Goal: Task Accomplishment & Management: Manage account settings

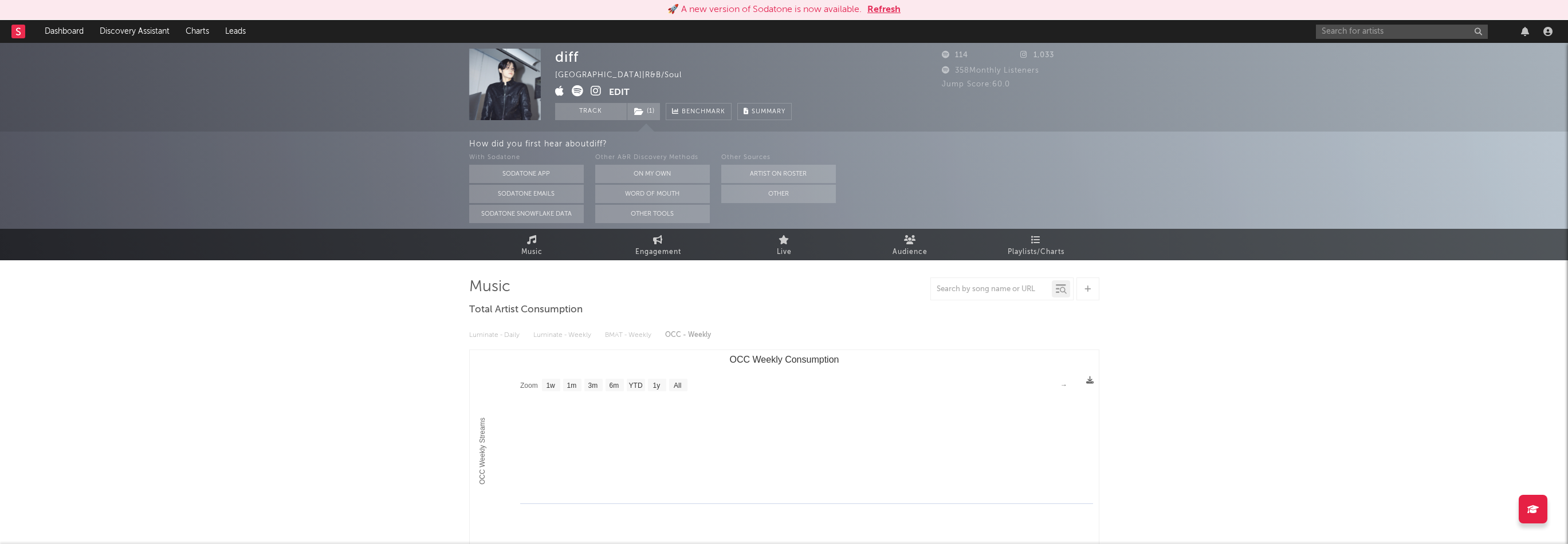
select select "1w"
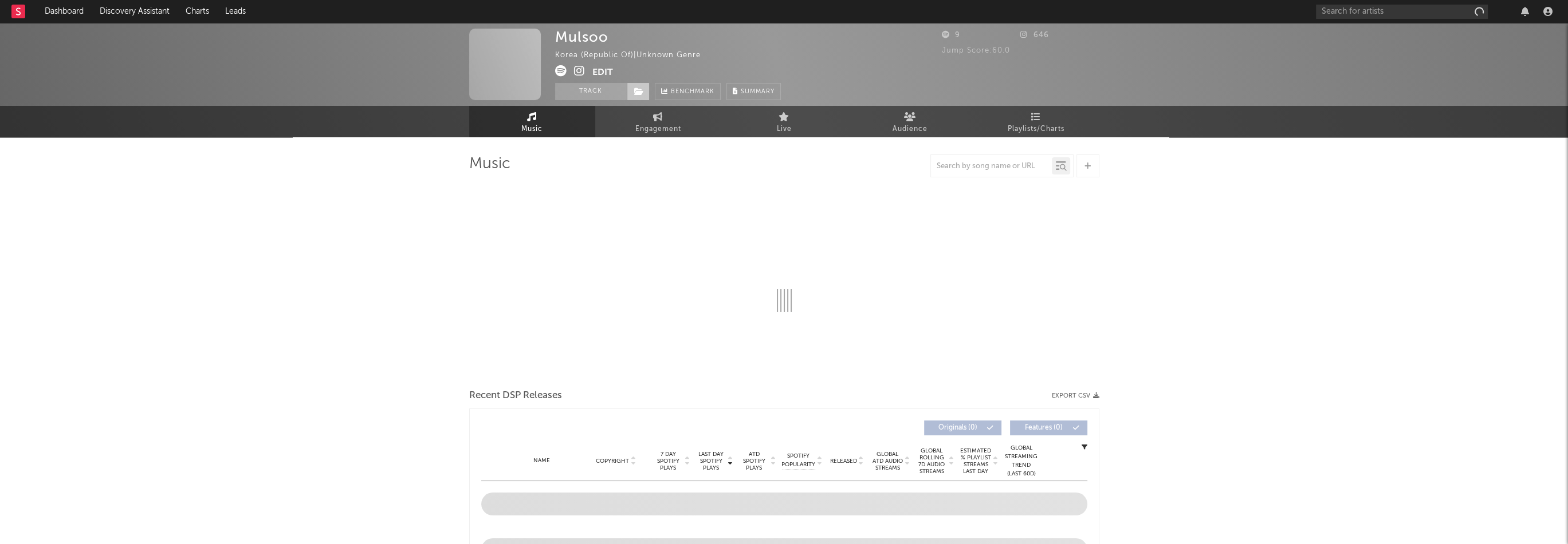
select select "1w"
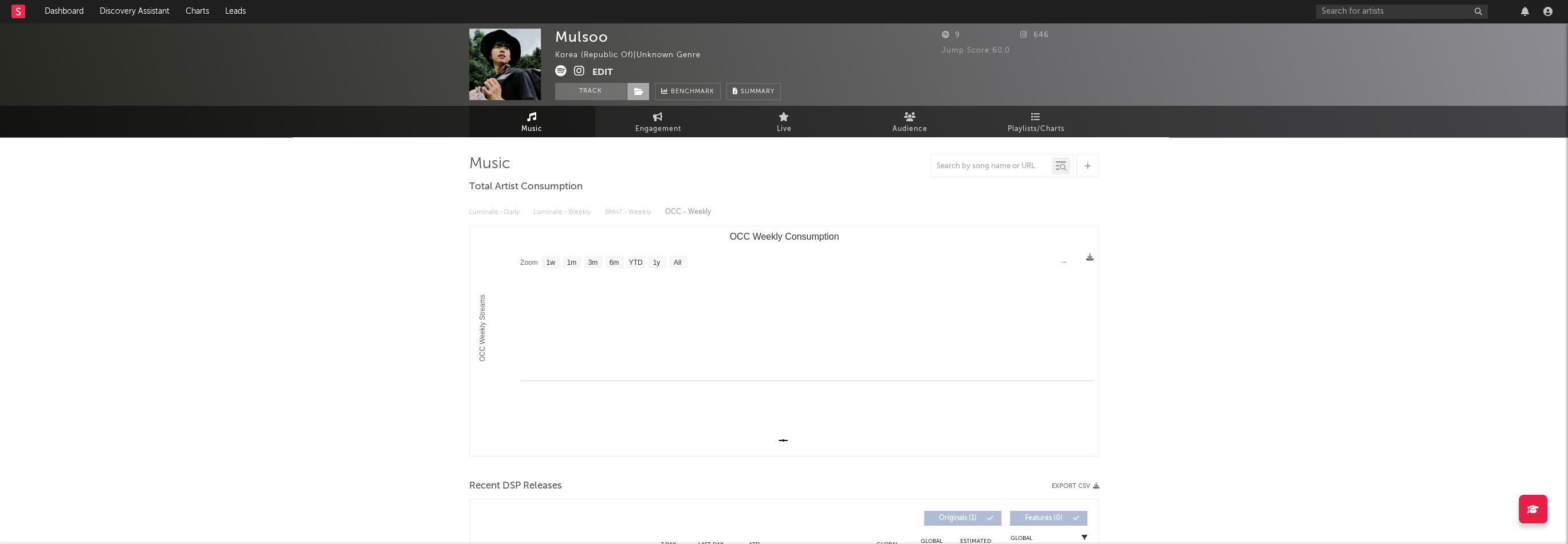
click at [643, 93] on span at bounding box center [638, 91] width 23 height 17
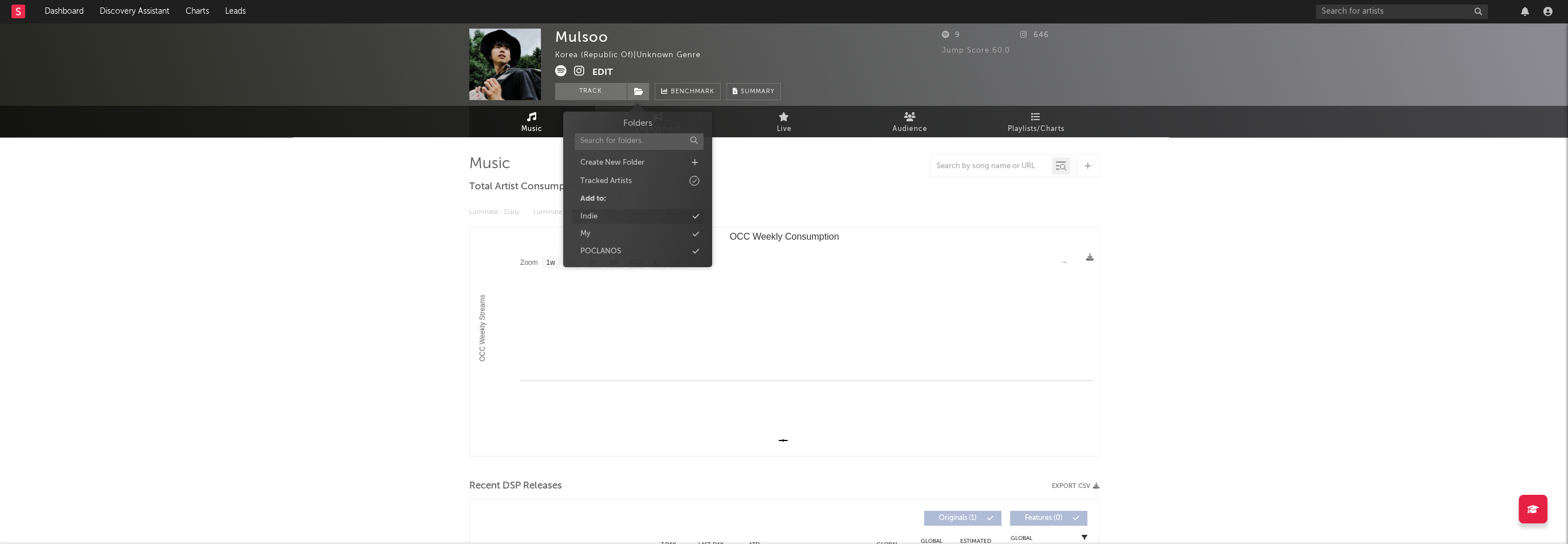
click at [614, 217] on div "Indie" at bounding box center [638, 217] width 132 height 15
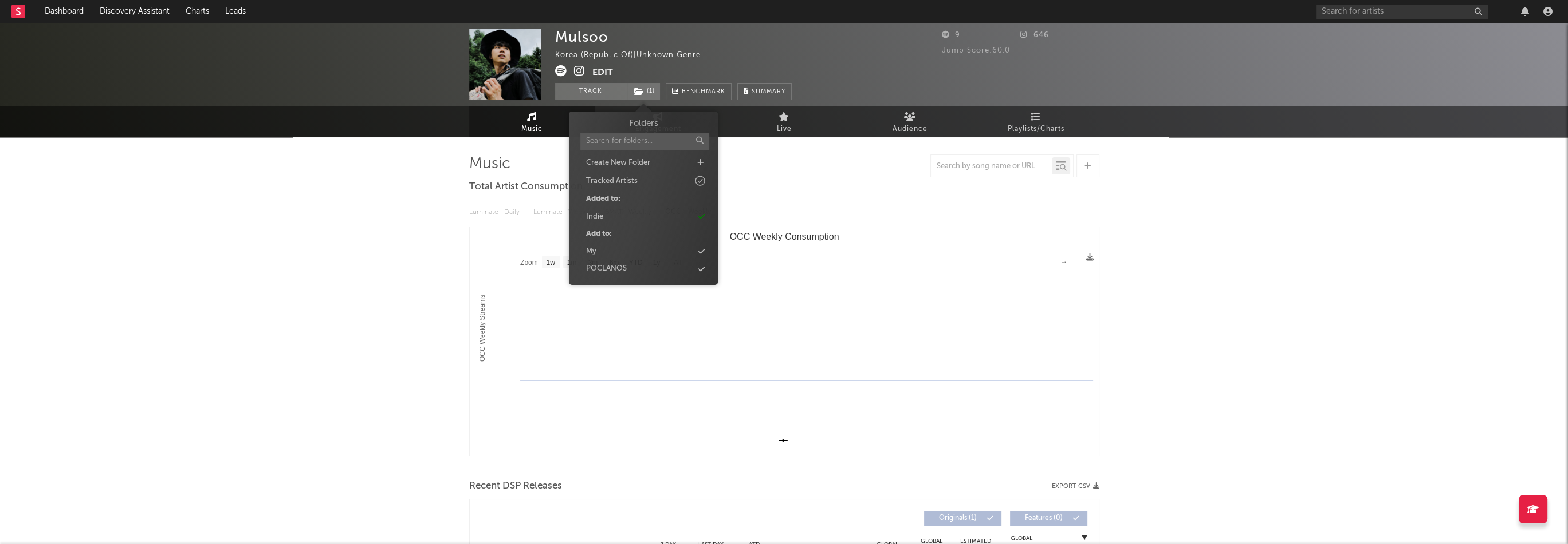
click at [578, 32] on div "Mulsoo" at bounding box center [582, 37] width 53 height 17
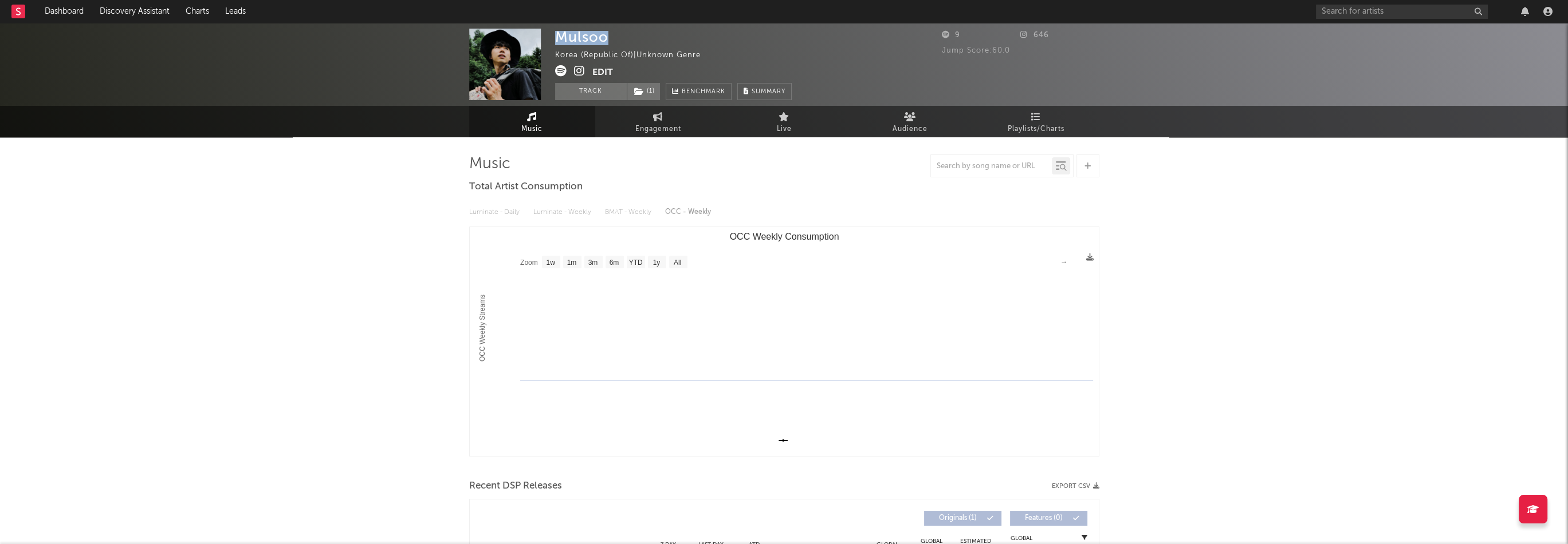
click at [578, 32] on div "Mulsoo" at bounding box center [582, 37] width 53 height 17
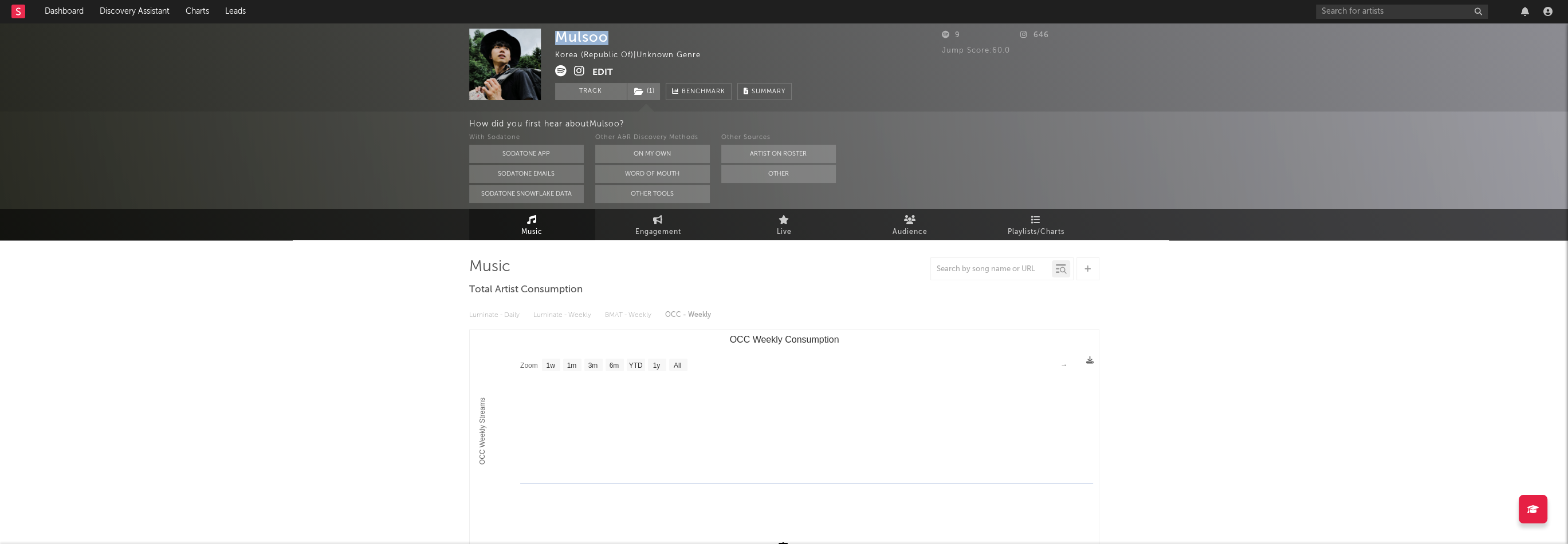
copy div "Mulsoo"
click at [594, 70] on button "Edit" at bounding box center [603, 73] width 20 height 15
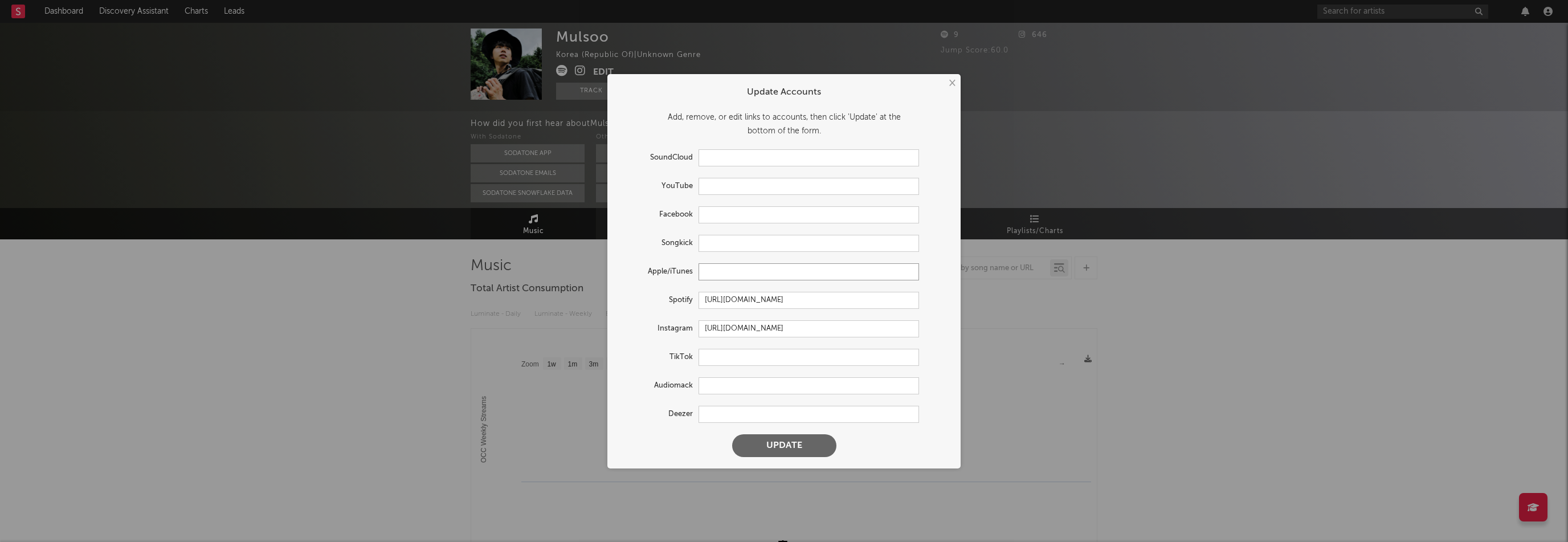
click at [735, 272] on input "text" at bounding box center [808, 271] width 221 height 17
paste input "https://music.apple.com/us/artist/mulsoo/1803038370"
type input "https://music.apple.com/us/artist/mulsoo/1803038370"
click at [813, 446] on button "Update" at bounding box center [784, 446] width 104 height 23
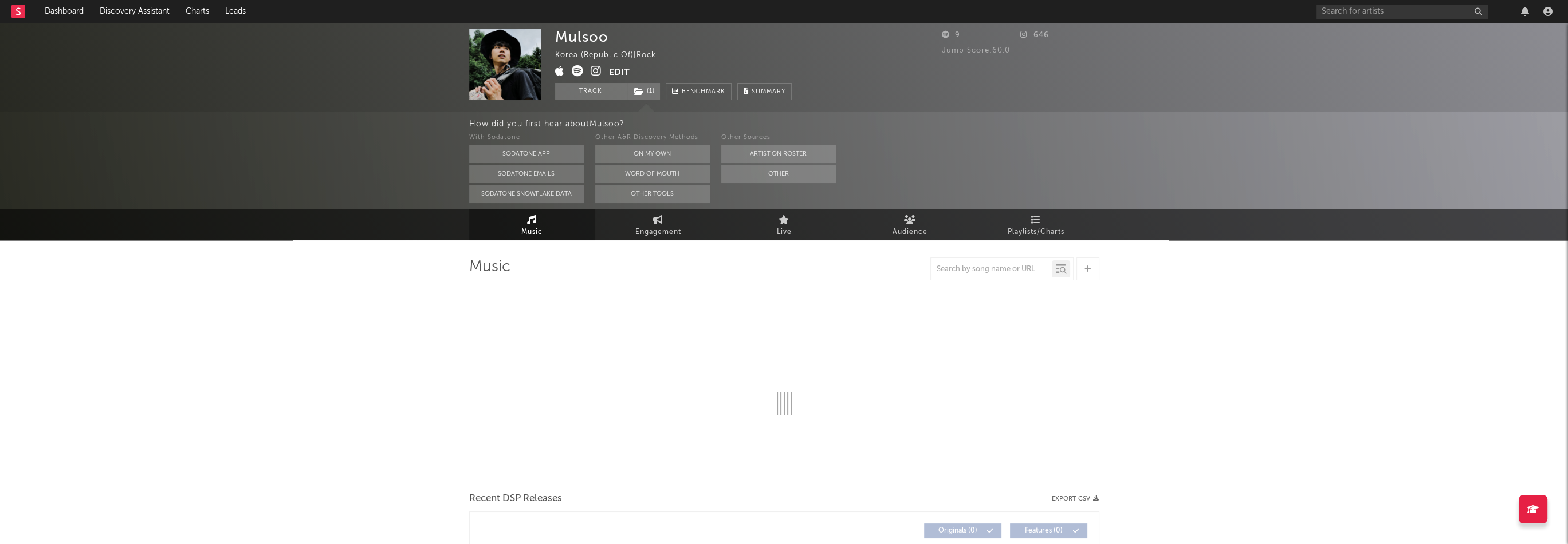
click at [591, 71] on icon at bounding box center [596, 71] width 11 height 11
select select "1w"
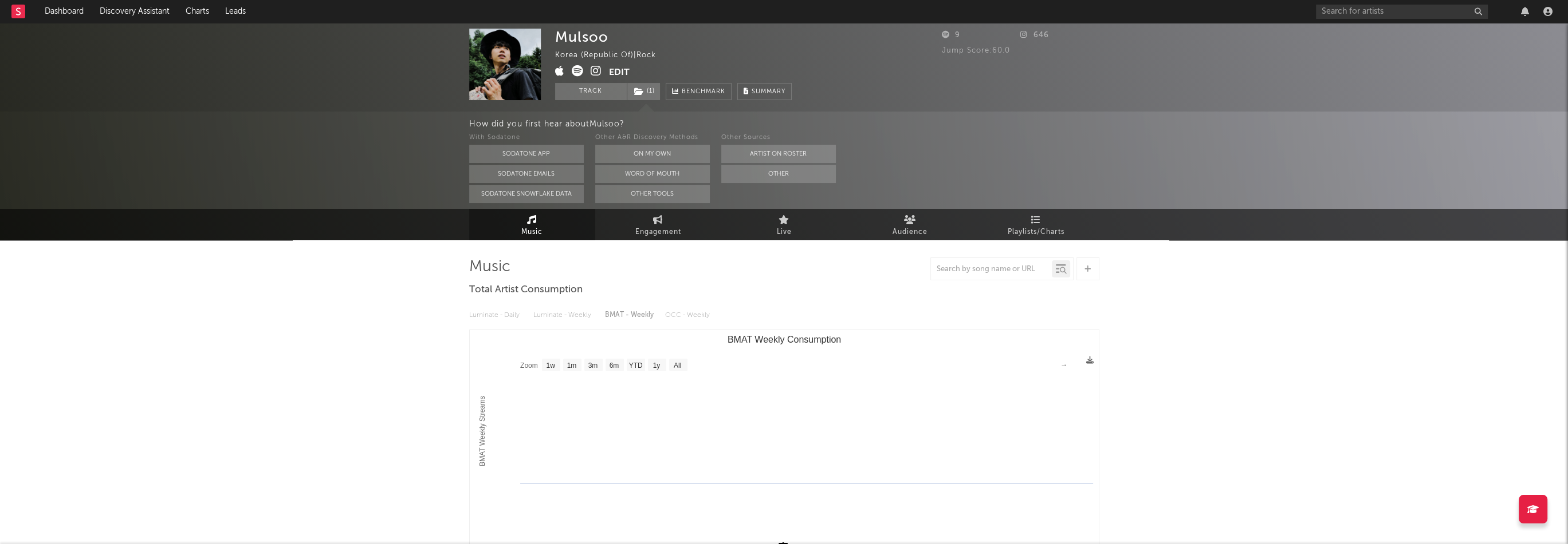
click at [614, 75] on button "Edit" at bounding box center [619, 73] width 20 height 15
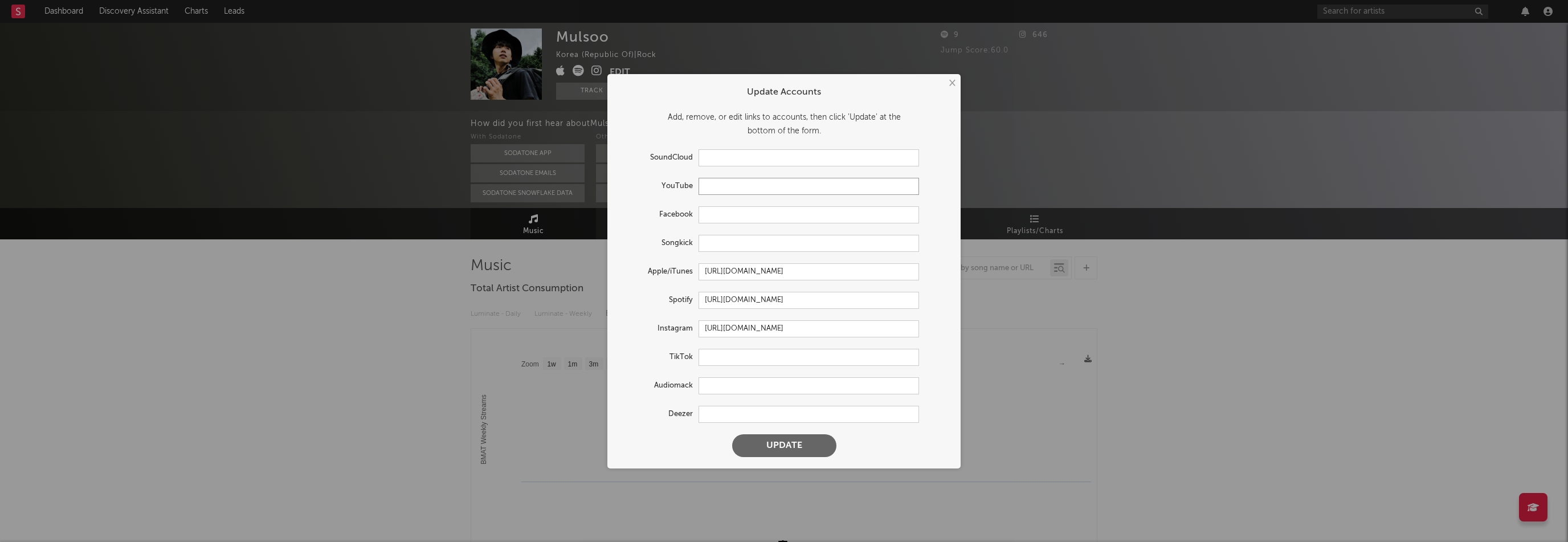
click at [721, 194] on input "text" at bounding box center [808, 186] width 221 height 17
paste input "https://www.youtube.com/@Mulsoo-soobjo"
type input "https://www.youtube.com/@Mulsoo-soobjo"
click at [807, 449] on button "Update" at bounding box center [784, 446] width 104 height 23
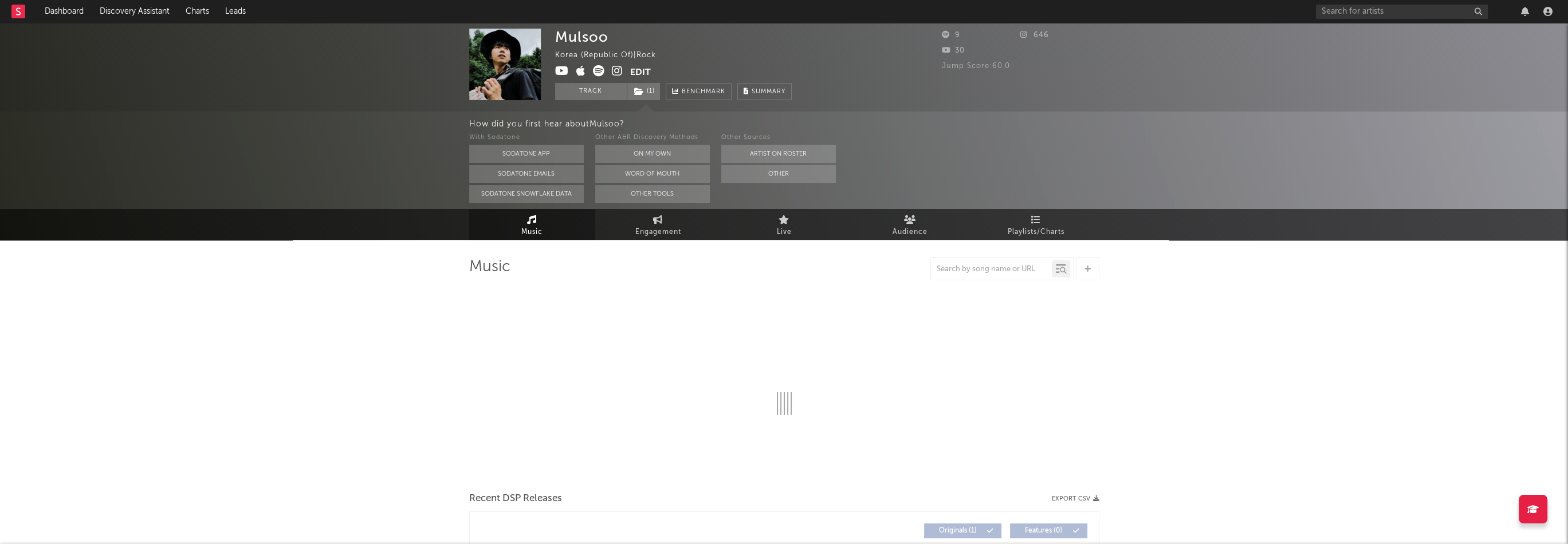
select select "1w"
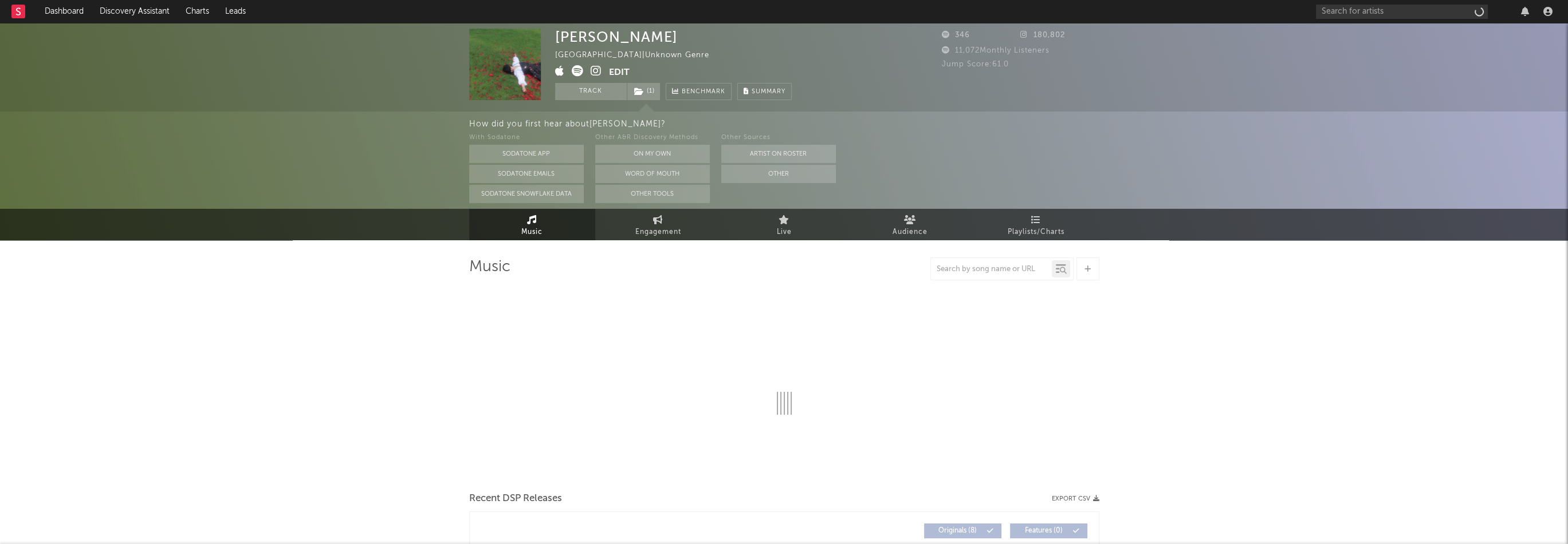
select select "1w"
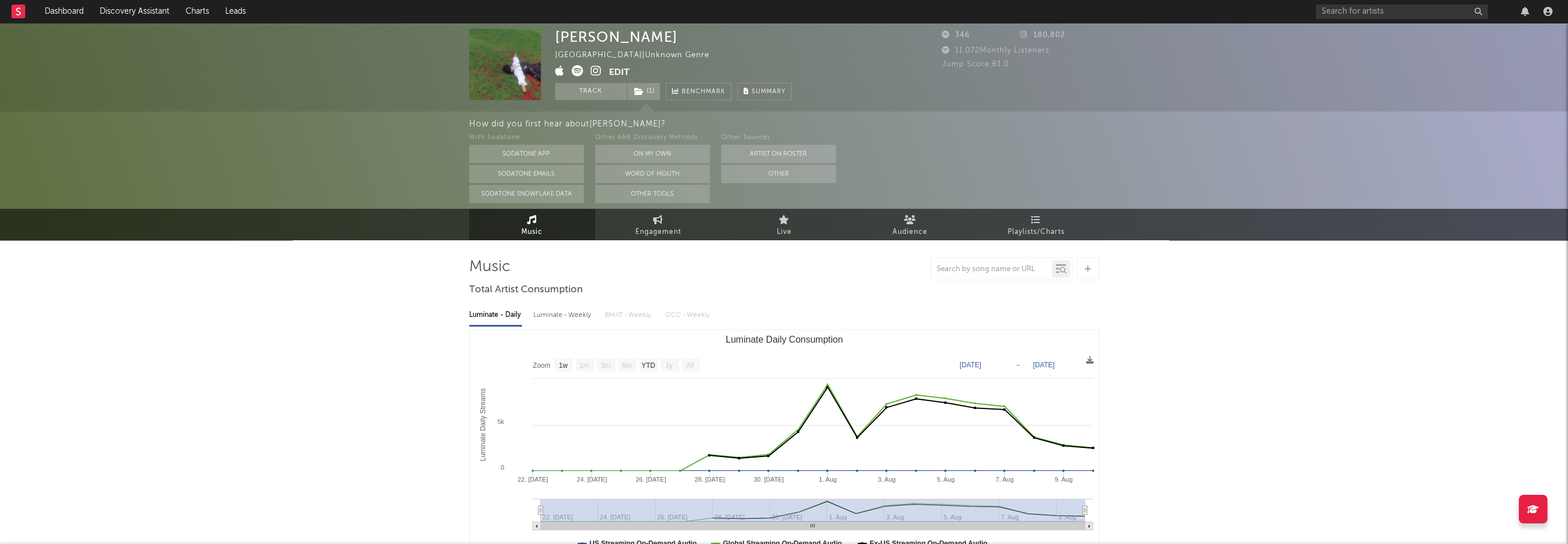
click at [595, 71] on icon at bounding box center [596, 71] width 11 height 11
click at [77, 15] on link "Dashboard" at bounding box center [64, 11] width 55 height 23
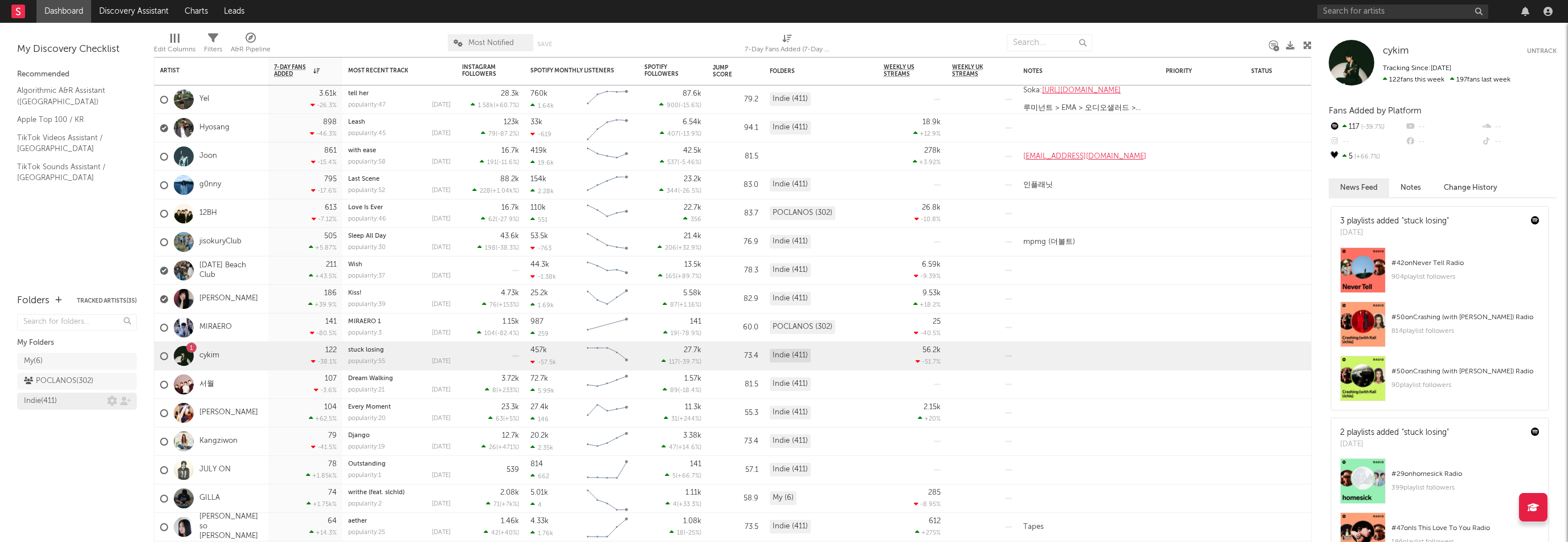
click at [52, 404] on div "Indie ( 411 )" at bounding box center [40, 401] width 33 height 14
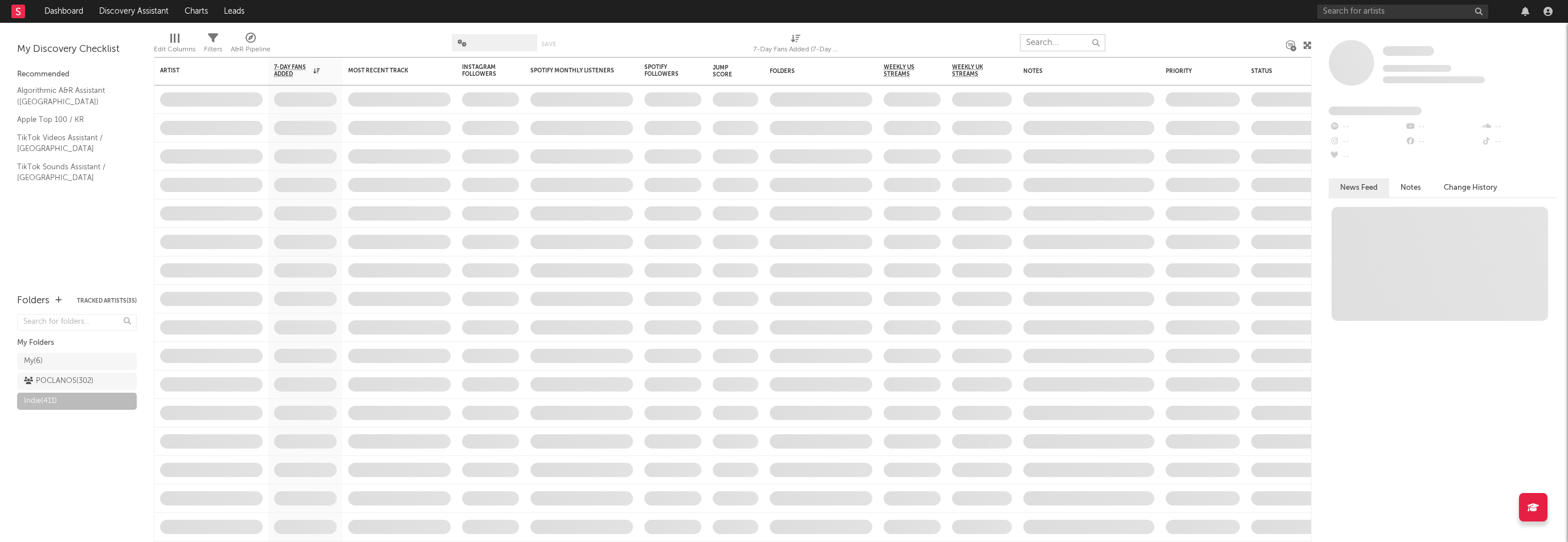
click at [1047, 42] on input "text" at bounding box center [1062, 42] width 85 height 17
type input "ㅠ"
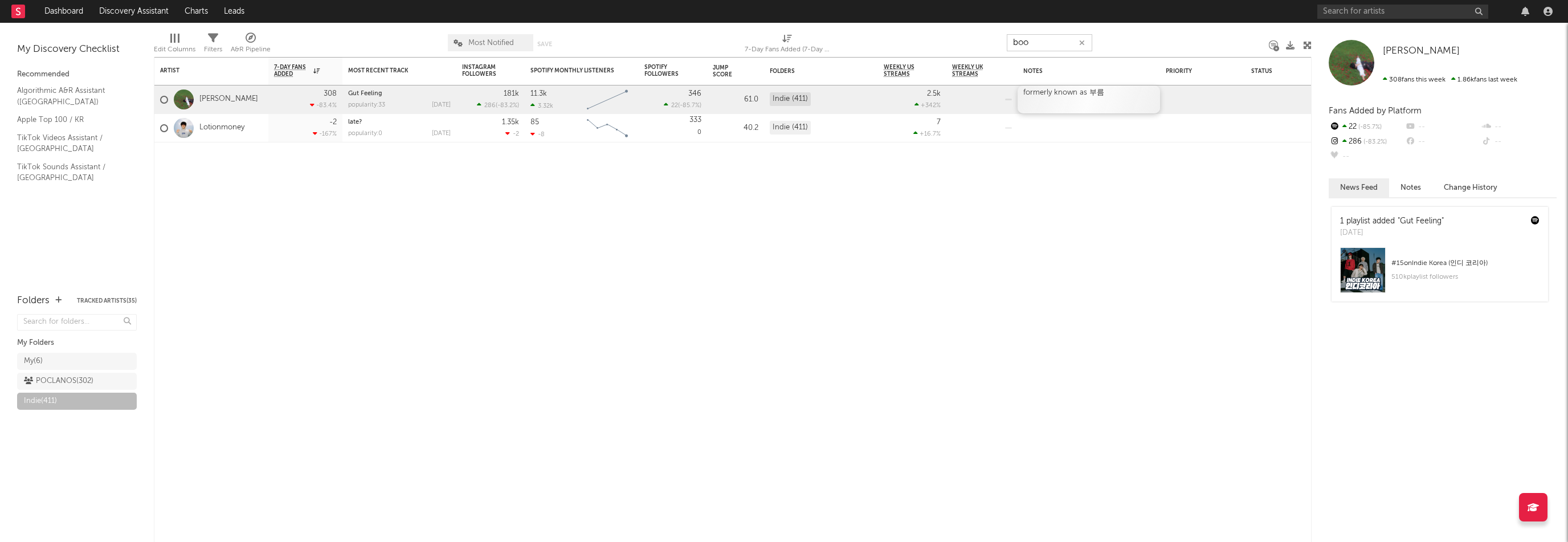
type input "boo"
click at [1058, 100] on div "formerly known as 부름" at bounding box center [1089, 99] width 142 height 28
click at [1104, 97] on div "formerly known as 부름" at bounding box center [1089, 99] width 142 height 28
click at [1113, 106] on div "formerly known as 부름 (tpqms" at bounding box center [1089, 99] width 142 height 28
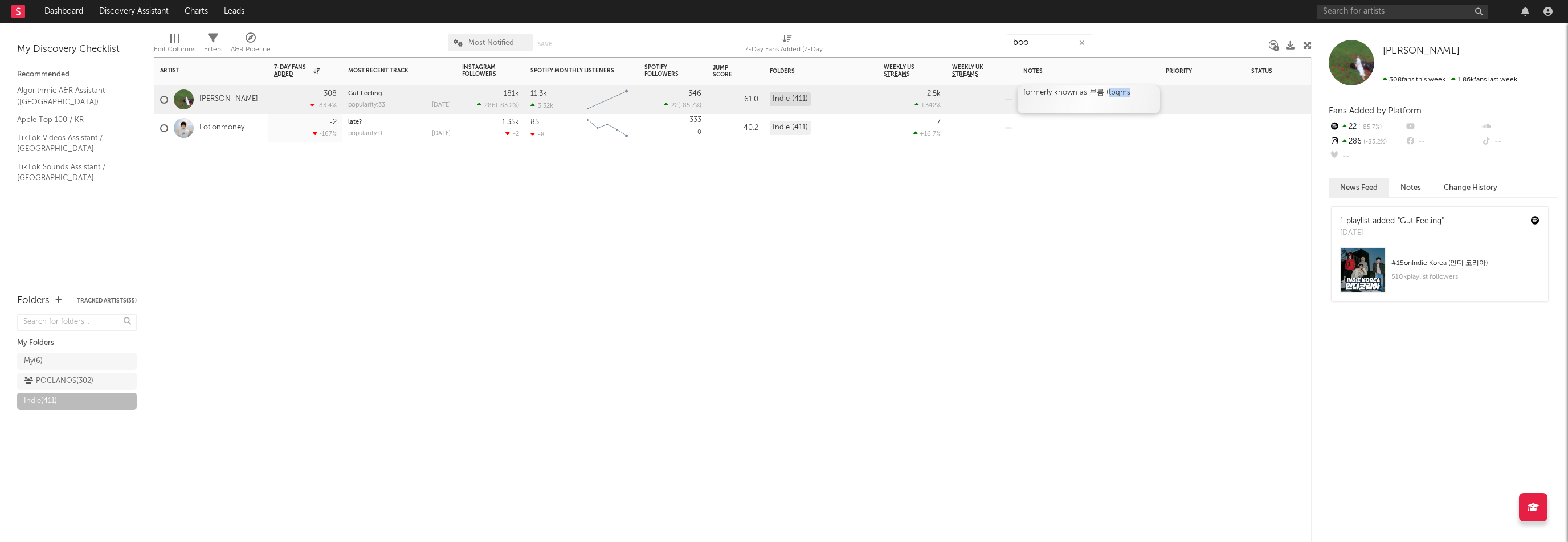
click at [1113, 106] on div "formerly known as 부름 (tpqms" at bounding box center [1089, 99] width 142 height 28
click at [1052, 236] on div "Artist Notifications 7-Day Fans Added WoW % Change Most Recent Track Popularity…" at bounding box center [733, 299] width 1158 height 485
